Goal: Task Accomplishment & Management: Manage account settings

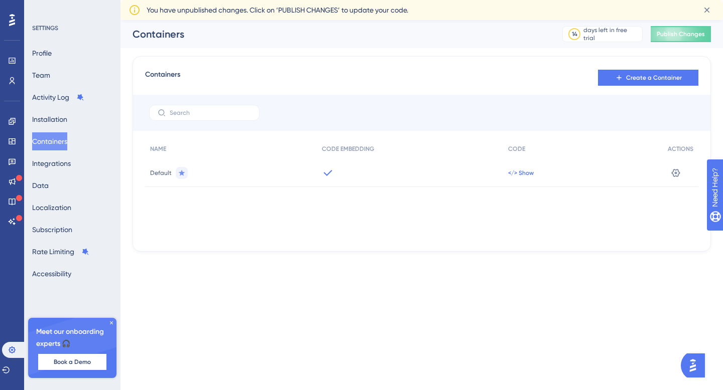
click at [525, 173] on span "</> Show" at bounding box center [521, 173] width 26 height 8
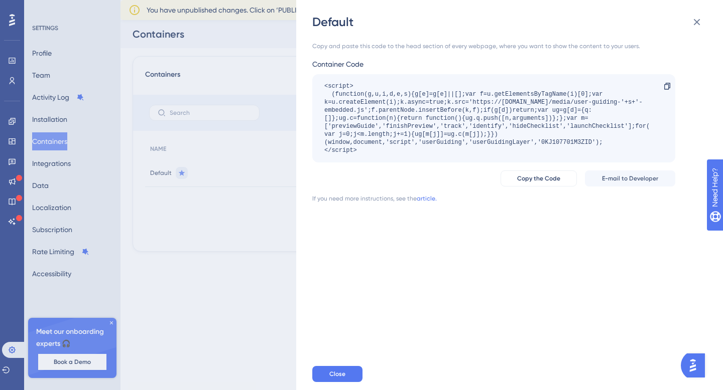
click at [285, 252] on div "Default Copy and paste this code to the head section of every webpage, where yo…" at bounding box center [361, 195] width 723 height 390
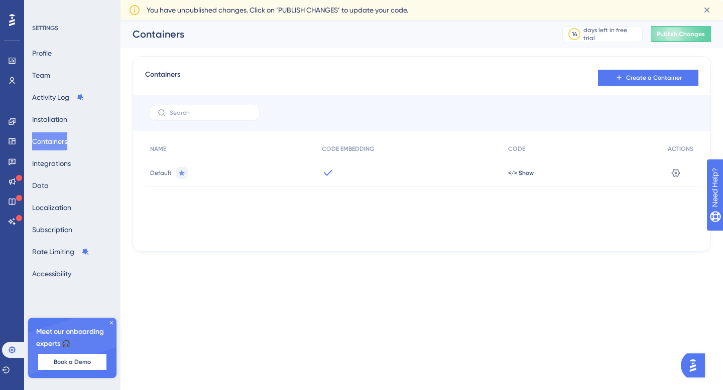
click at [526, 167] on div "</> Show" at bounding box center [583, 173] width 160 height 28
click at [526, 167] on div "✨ Save My Spot!✨" at bounding box center [362, 179] width 723 height 390
drag, startPoint x: 523, startPoint y: 189, endPoint x: 524, endPoint y: 173, distance: 16.1
click at [524, 173] on span "</> Show" at bounding box center [521, 173] width 26 height 8
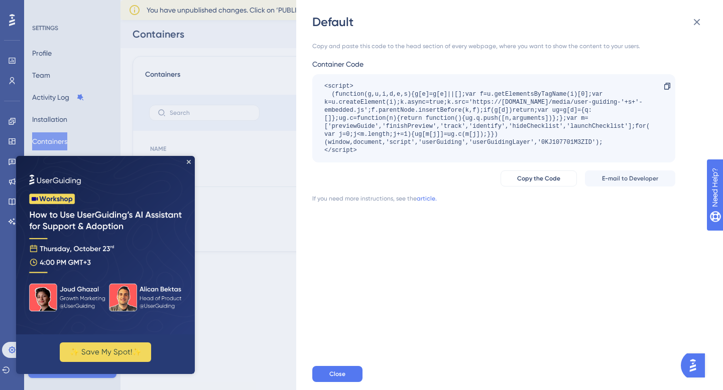
click at [258, 277] on div "Default Copy and paste this code to the head section of every webpage, where yo…" at bounding box center [361, 195] width 723 height 390
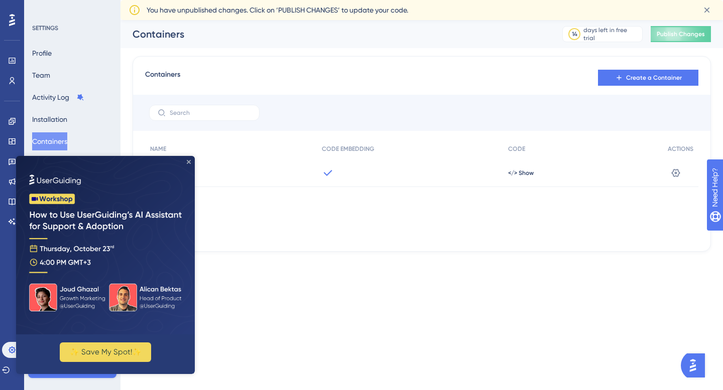
click at [188, 163] on icon "Close Preview" at bounding box center [189, 162] width 4 height 4
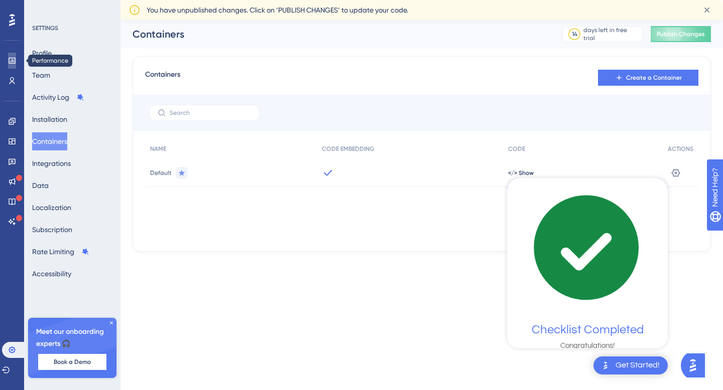
click at [14, 63] on icon at bounding box center [12, 61] width 7 height 6
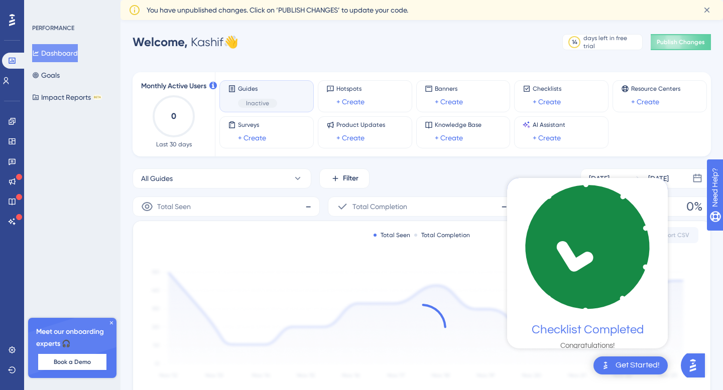
click at [267, 100] on span "Inactive" at bounding box center [257, 103] width 23 height 8
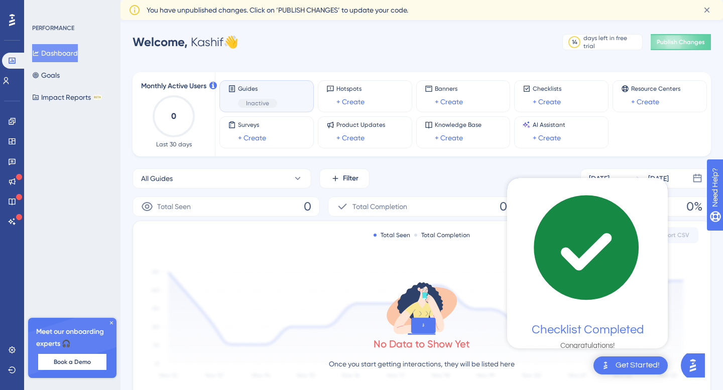
click at [280, 102] on div "Guides Inactive" at bounding box center [266, 96] width 77 height 23
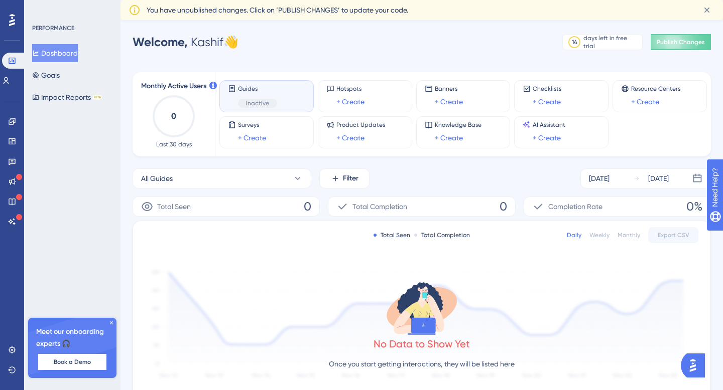
click at [280, 102] on div "Guides Inactive" at bounding box center [266, 96] width 77 height 23
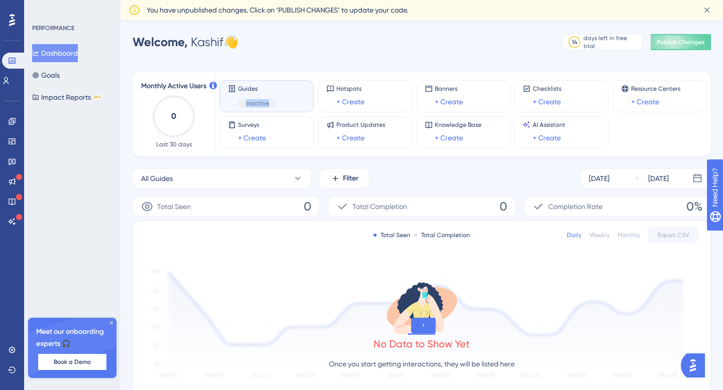
click at [280, 102] on div "Guides Inactive" at bounding box center [266, 96] width 77 height 23
click at [262, 103] on span "Inactive" at bounding box center [257, 103] width 23 height 8
click at [278, 103] on div "Guides Inactive" at bounding box center [266, 96] width 77 height 23
click at [9, 123] on icon at bounding box center [12, 121] width 8 height 8
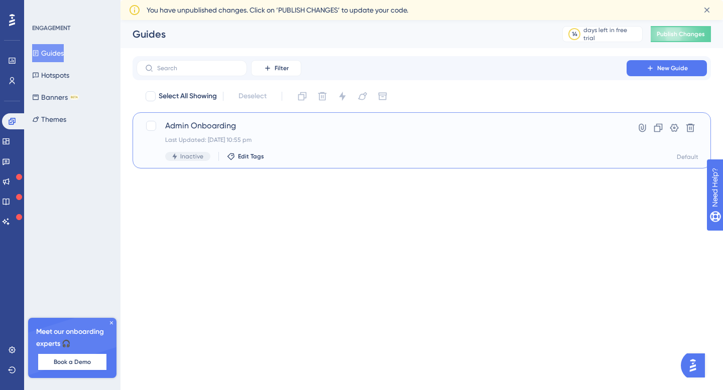
click at [277, 130] on span "Admin Onboarding" at bounding box center [381, 126] width 433 height 12
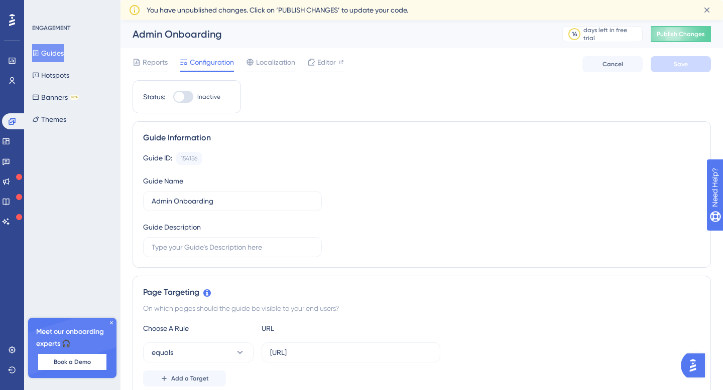
click at [185, 94] on div at bounding box center [183, 97] width 20 height 12
click at [173, 97] on input "Inactive" at bounding box center [173, 97] width 1 height 1
checkbox input "true"
click at [685, 66] on span "Save" at bounding box center [680, 64] width 14 height 8
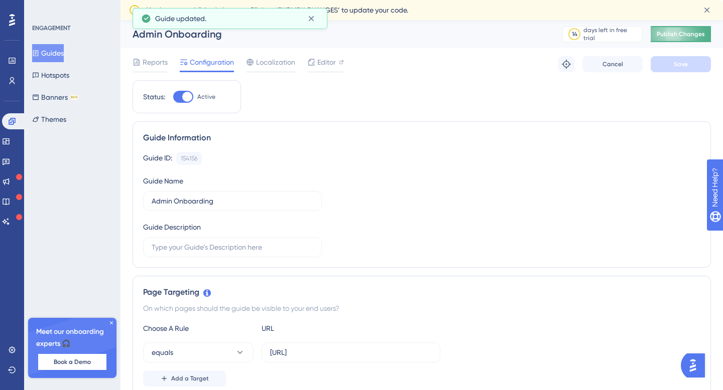
click at [689, 37] on span "Publish Changes" at bounding box center [680, 34] width 48 height 8
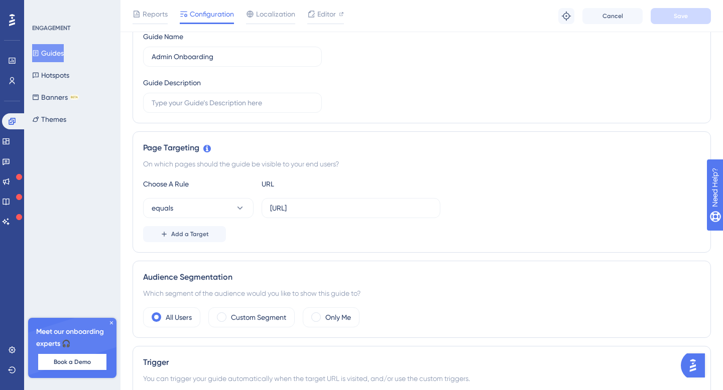
scroll to position [138, 0]
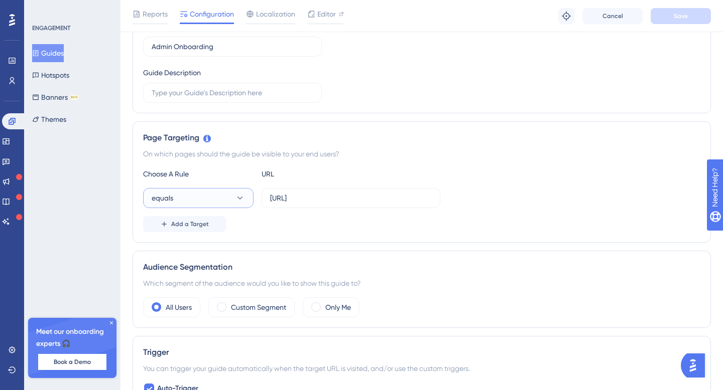
click at [198, 195] on button "equals" at bounding box center [198, 198] width 110 height 20
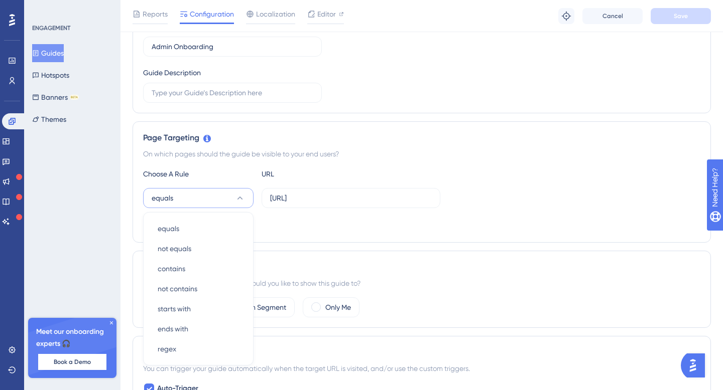
scroll to position [232, 0]
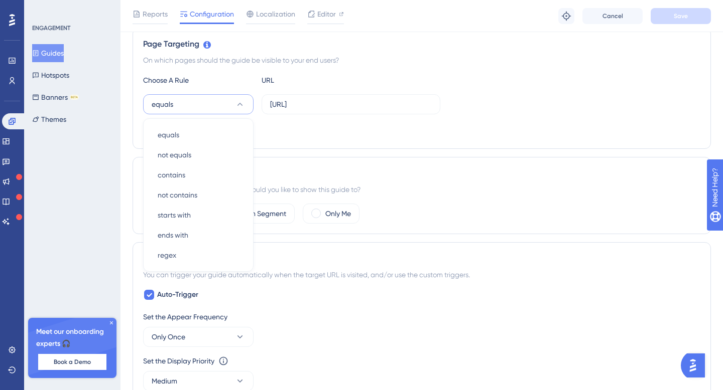
click at [233, 106] on button "equals" at bounding box center [198, 104] width 110 height 20
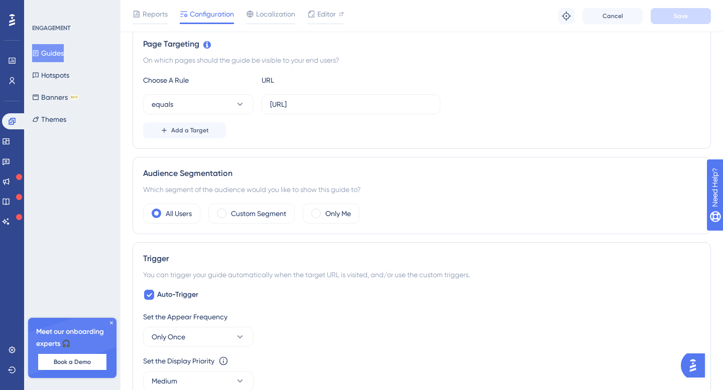
click at [207, 81] on div "Choose A Rule" at bounding box center [198, 80] width 110 height 12
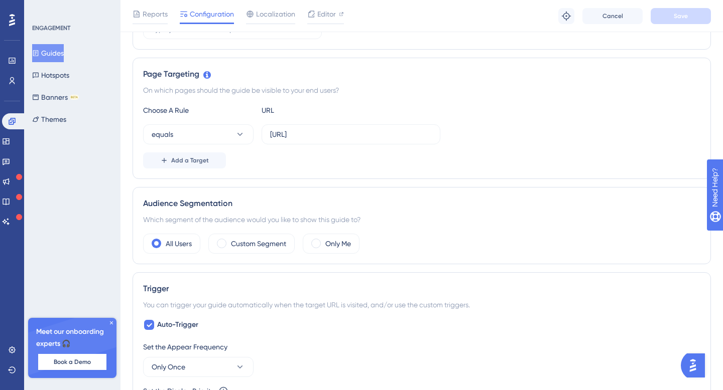
scroll to position [183, 0]
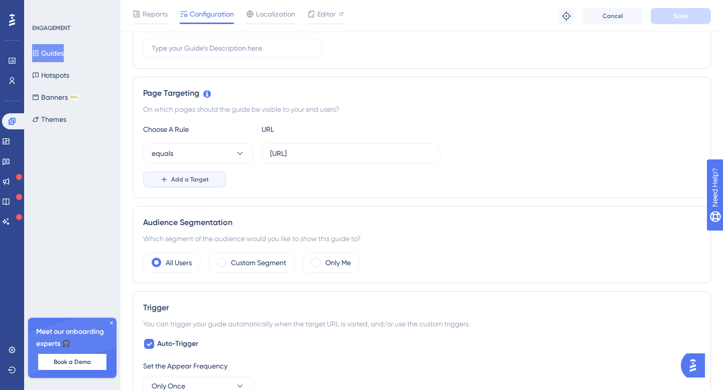
click at [177, 182] on span "Add a Target" at bounding box center [190, 180] width 38 height 8
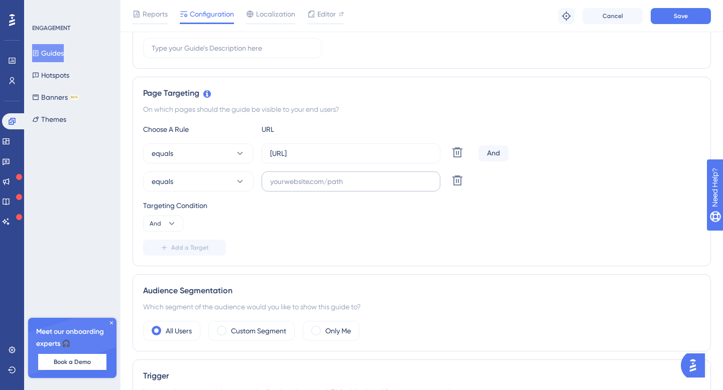
click at [302, 189] on label at bounding box center [350, 182] width 179 height 20
click at [302, 187] on input "text" at bounding box center [351, 181] width 162 height 11
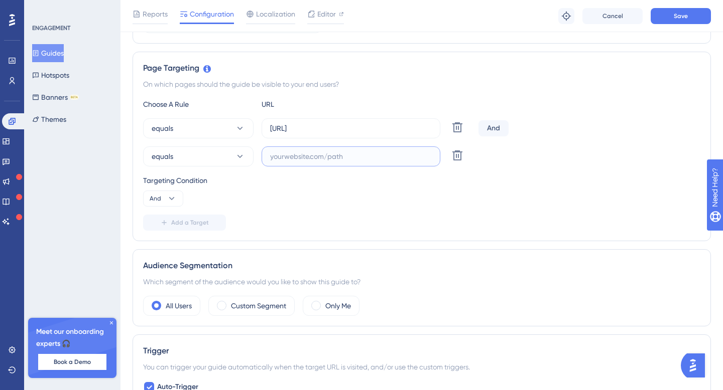
scroll to position [209, 0]
click at [167, 194] on icon at bounding box center [172, 198] width 10 height 10
click at [167, 193] on icon at bounding box center [172, 198] width 10 height 10
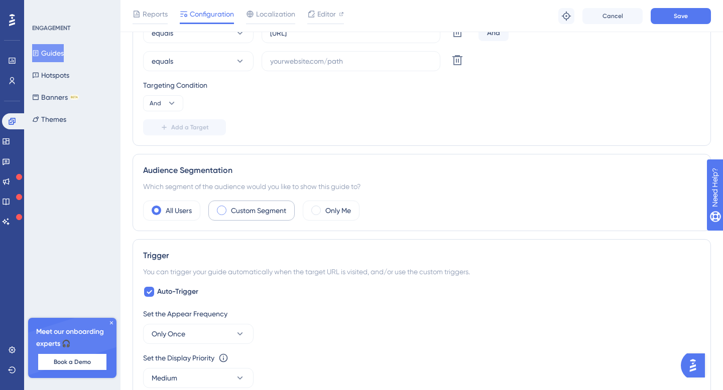
scroll to position [326, 0]
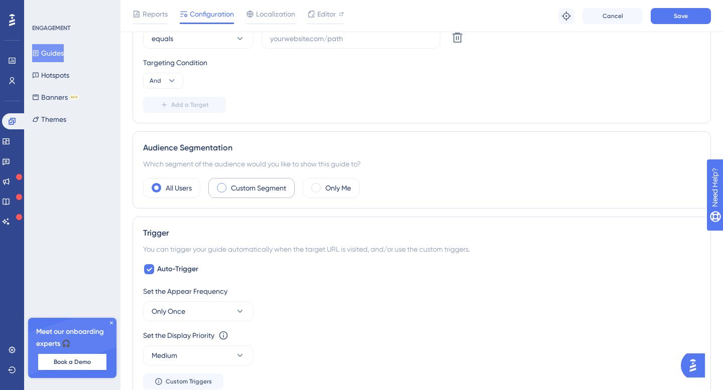
click at [231, 189] on label "Custom Segment" at bounding box center [258, 188] width 55 height 12
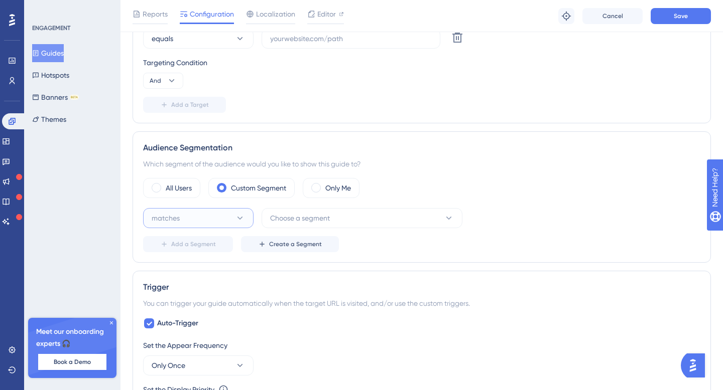
click at [232, 226] on button "matches" at bounding box center [198, 218] width 110 height 20
click at [232, 225] on button "matches" at bounding box center [198, 218] width 110 height 20
click at [281, 221] on span "Choose a segment" at bounding box center [300, 218] width 60 height 12
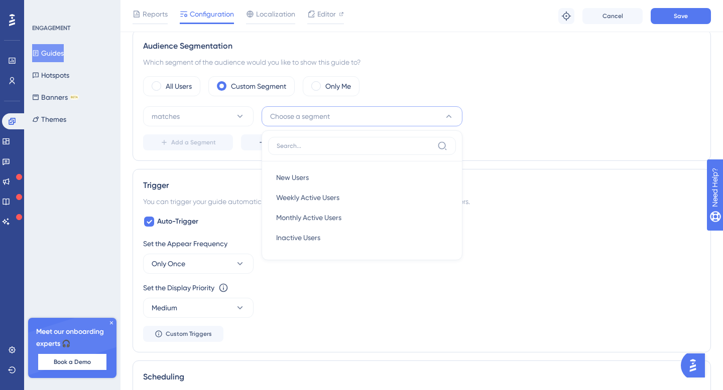
click at [384, 116] on button "Choose a segment" at bounding box center [361, 116] width 201 height 20
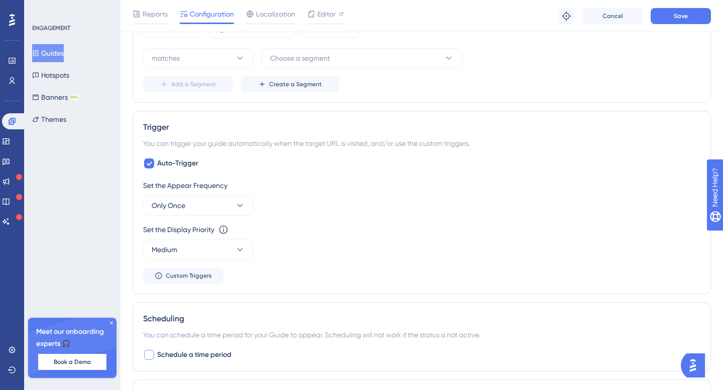
scroll to position [485, 0]
click at [208, 209] on button "Only Once" at bounding box center [198, 207] width 110 height 20
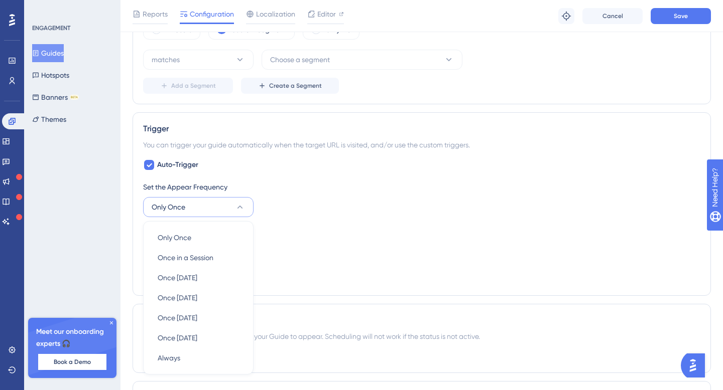
scroll to position [588, 0]
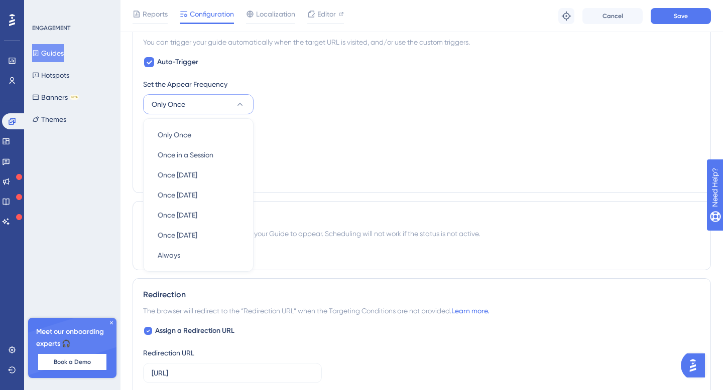
click at [221, 100] on button "Only Once" at bounding box center [198, 104] width 110 height 20
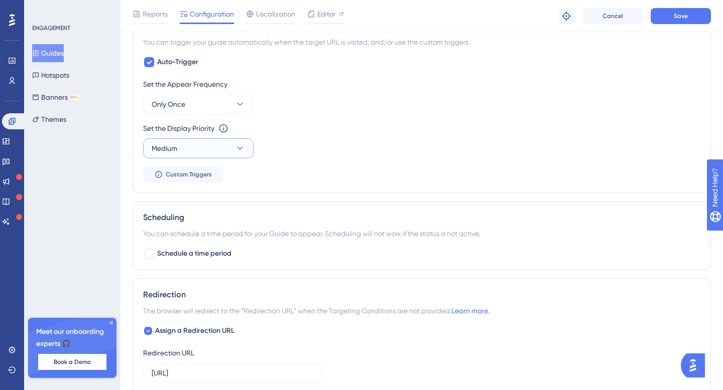
click at [211, 147] on button "Medium" at bounding box center [198, 148] width 110 height 20
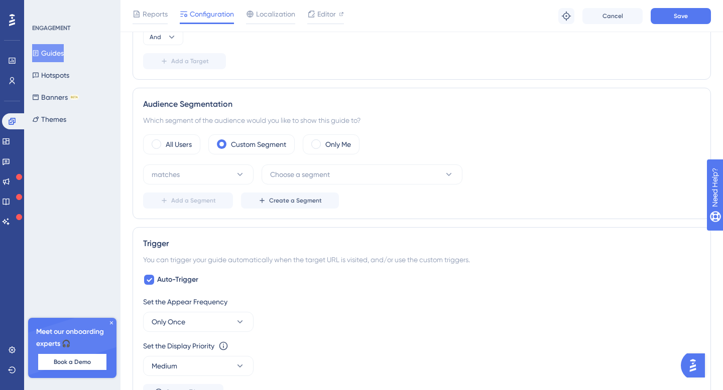
scroll to position [367, 0]
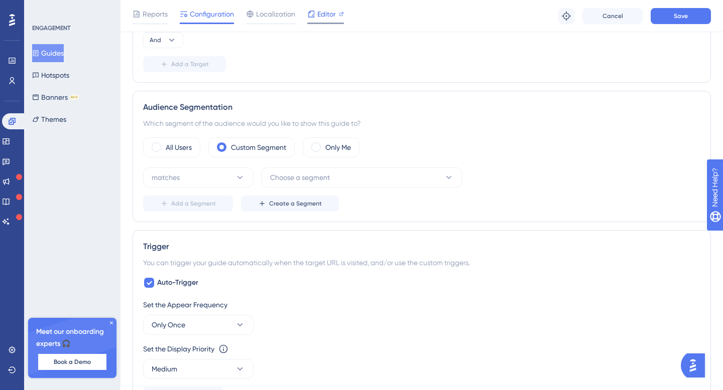
click at [326, 14] on span "Editor" at bounding box center [326, 14] width 19 height 12
